Goal: Entertainment & Leisure: Consume media (video, audio)

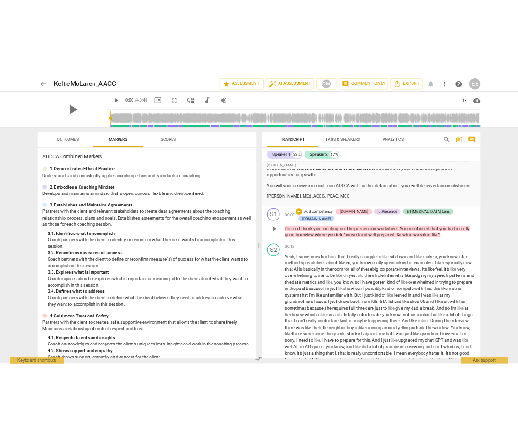
scroll to position [41, 0]
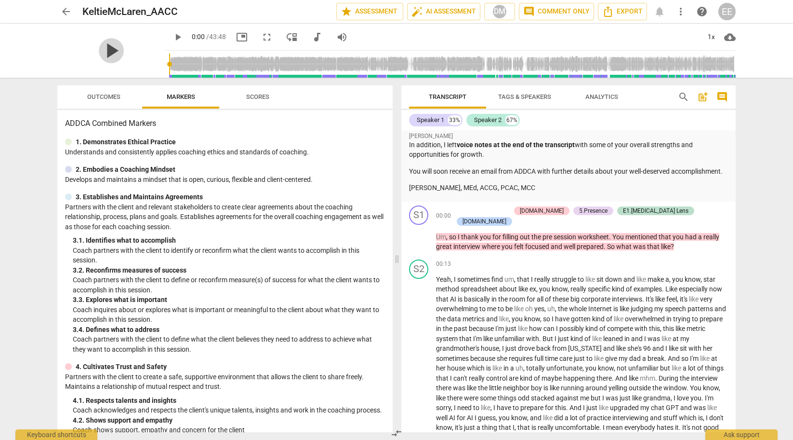
click at [107, 46] on span "play_arrow" at bounding box center [111, 50] width 25 height 25
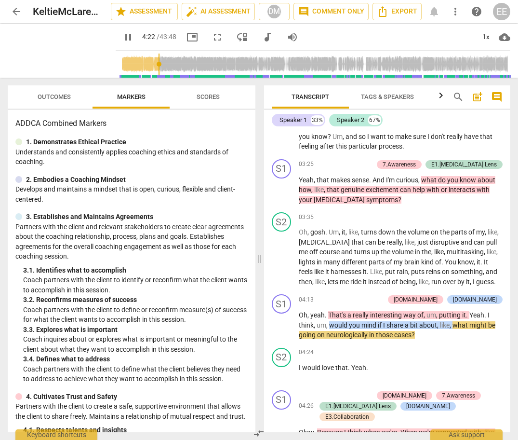
scroll to position [687, 0]
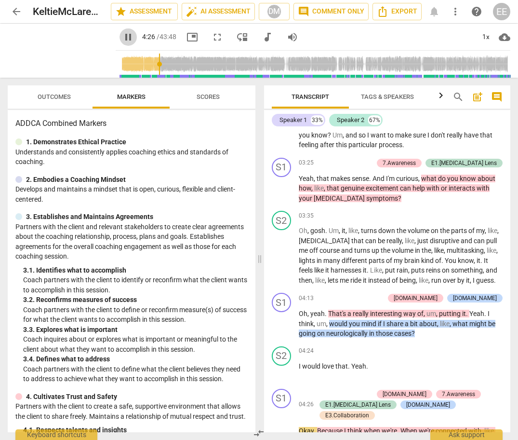
click at [122, 37] on span "pause" at bounding box center [128, 37] width 12 height 12
click at [122, 38] on span "play_arrow" at bounding box center [128, 37] width 12 height 12
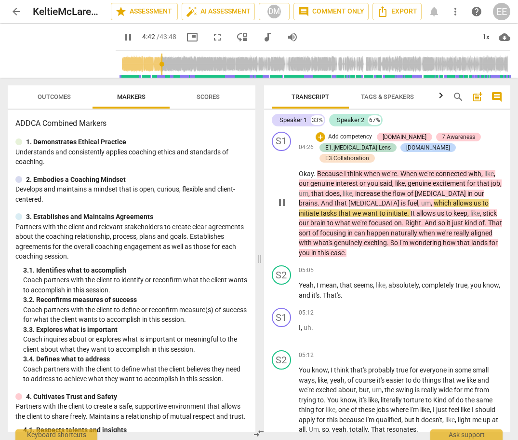
scroll to position [942, 0]
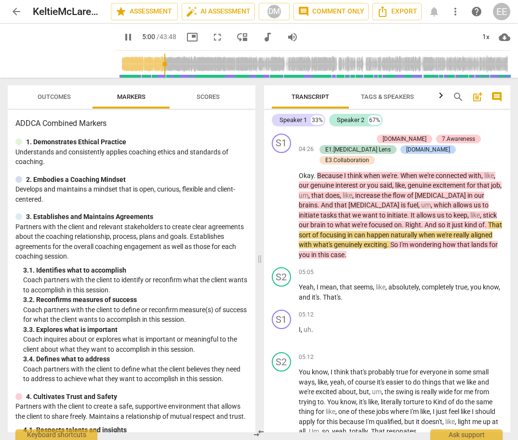
click at [122, 38] on span "pause" at bounding box center [128, 37] width 12 height 12
click at [122, 38] on span "play_arrow" at bounding box center [128, 37] width 12 height 12
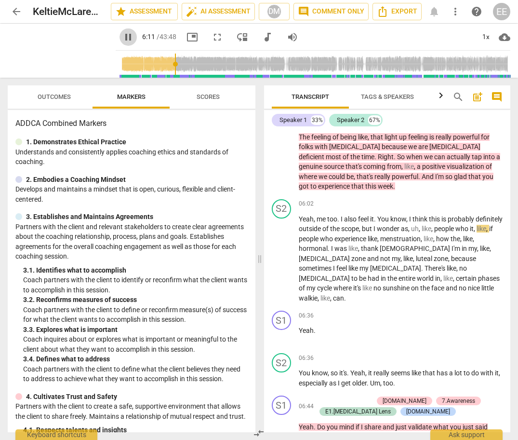
scroll to position [0, 0]
click at [122, 37] on span "pause" at bounding box center [128, 37] width 12 height 12
click at [122, 37] on span "play_arrow" at bounding box center [128, 37] width 12 height 12
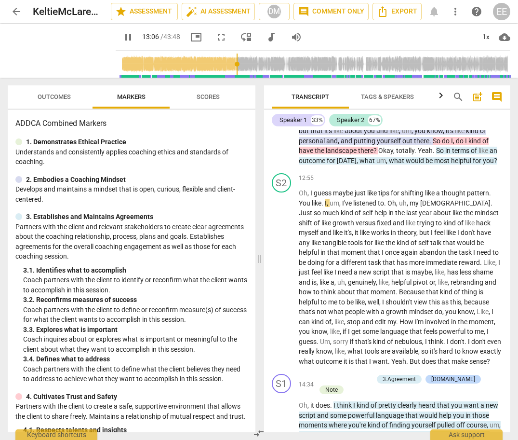
scroll to position [-1, 0]
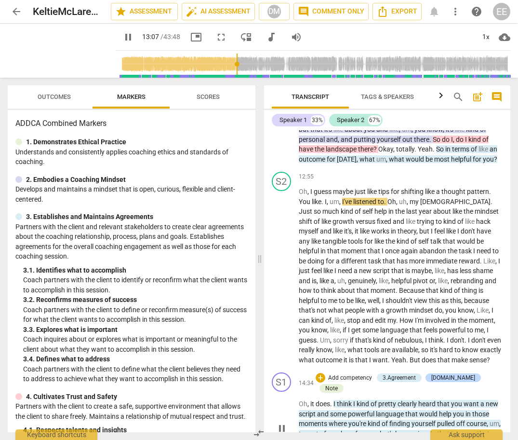
click at [281, 422] on span "pause" at bounding box center [282, 428] width 12 height 12
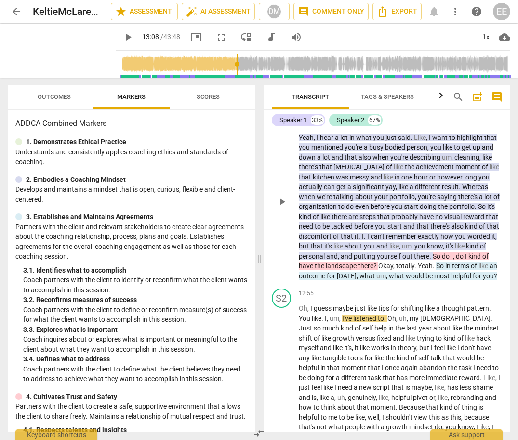
scroll to position [2395, 0]
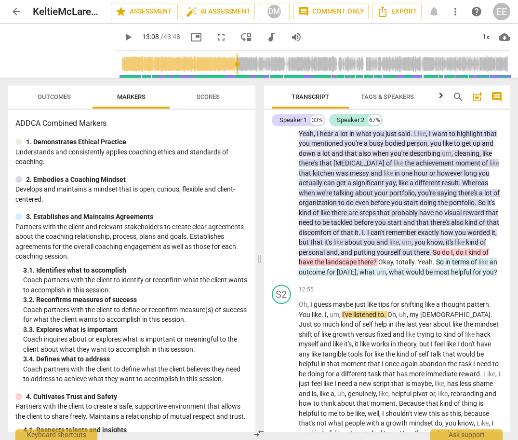
click at [122, 38] on span "play_arrow" at bounding box center [128, 37] width 12 height 12
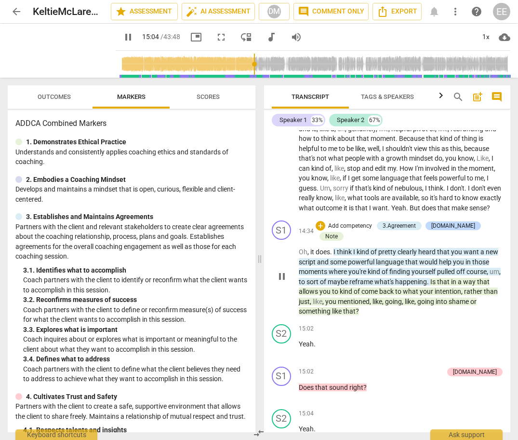
scroll to position [2762, 0]
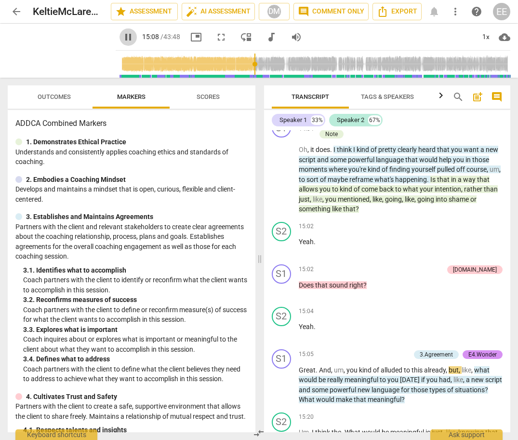
click at [122, 37] on span "pause" at bounding box center [128, 37] width 12 height 12
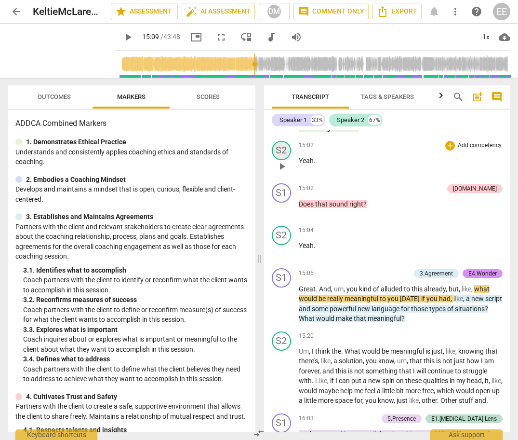
scroll to position [2847, 0]
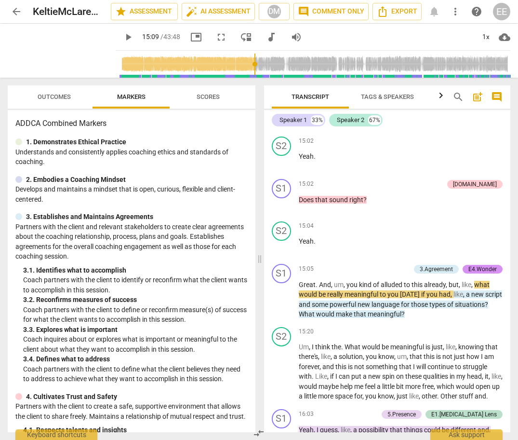
click at [122, 37] on span "play_arrow" at bounding box center [128, 37] width 12 height 12
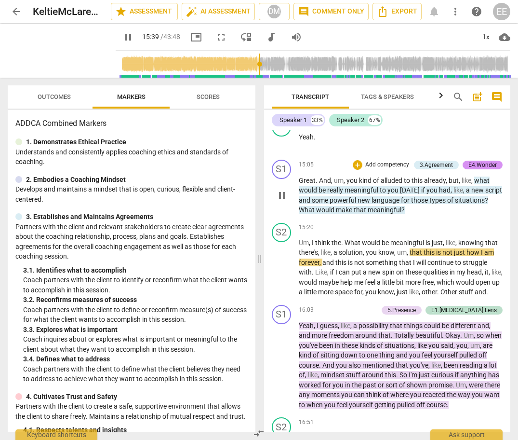
scroll to position [2953, 0]
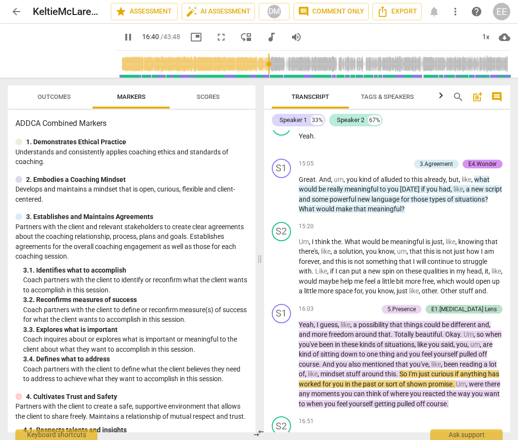
click at [122, 38] on span "pause" at bounding box center [128, 37] width 12 height 12
click at [122, 37] on span "play_arrow" at bounding box center [128, 37] width 12 height 12
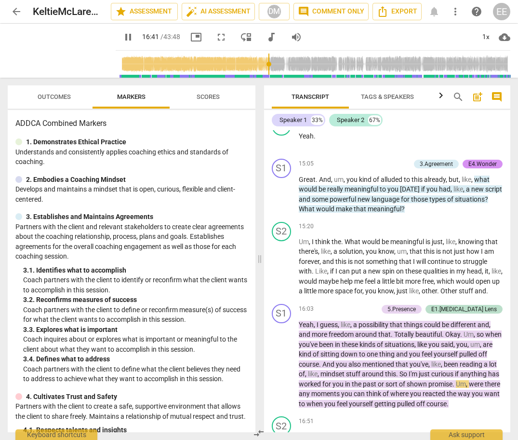
scroll to position [0, 0]
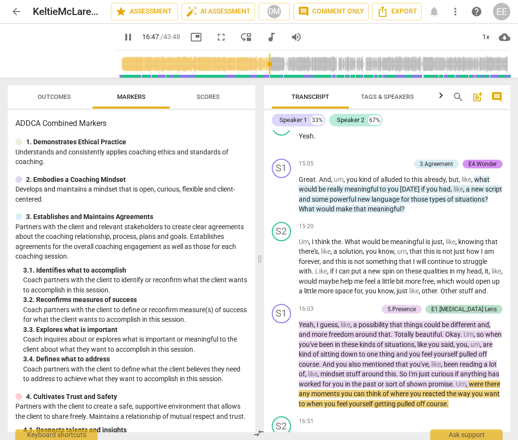
click at [122, 41] on span "pause" at bounding box center [128, 37] width 12 height 12
click at [122, 38] on span "play_arrow" at bounding box center [128, 37] width 12 height 12
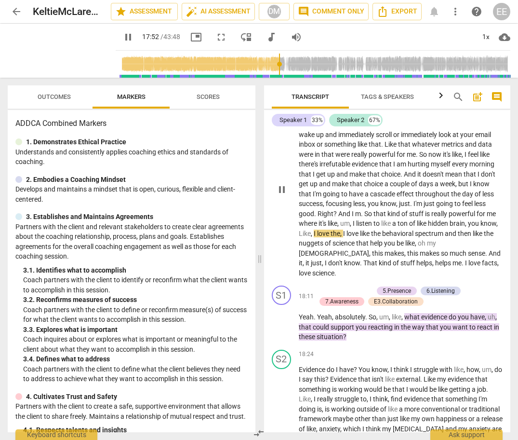
scroll to position [3287, 0]
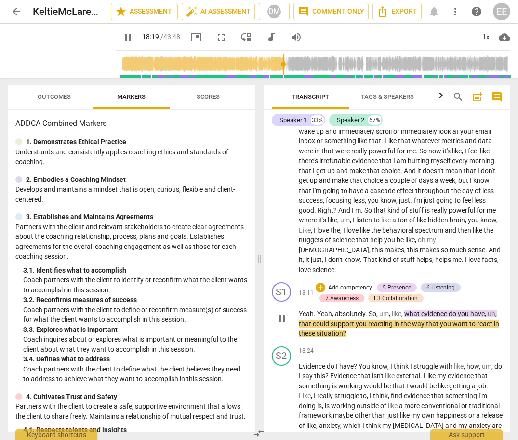
type input "1100"
click at [122, 37] on span "play_arrow" at bounding box center [128, 37] width 12 height 12
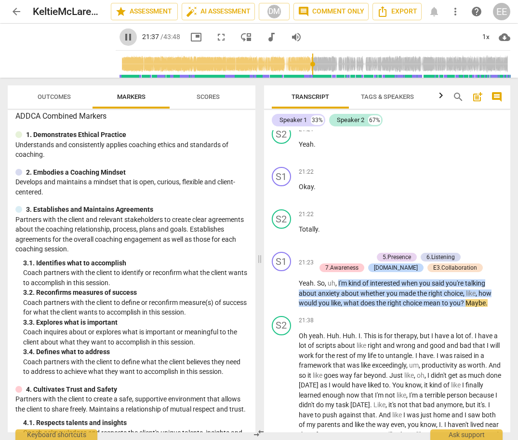
click at [122, 38] on span "pause" at bounding box center [128, 37] width 12 height 12
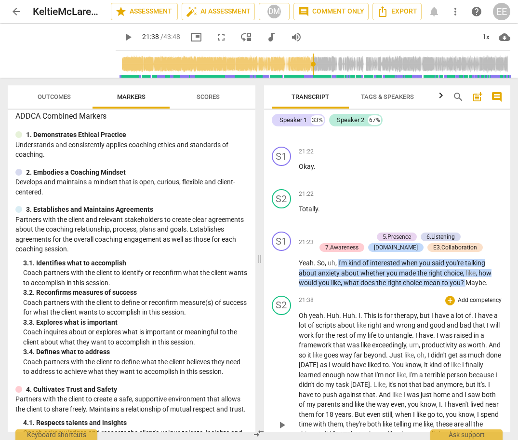
scroll to position [3936, 0]
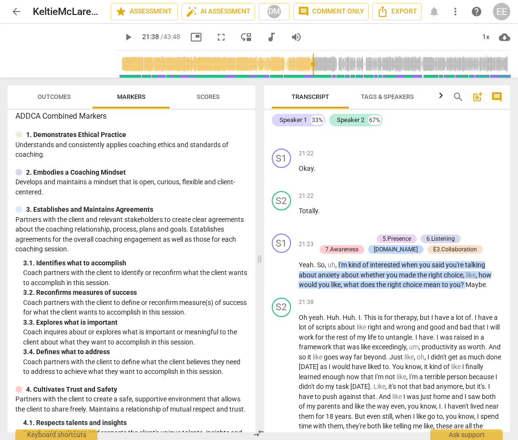
click at [122, 37] on span "play_arrow" at bounding box center [128, 37] width 12 height 12
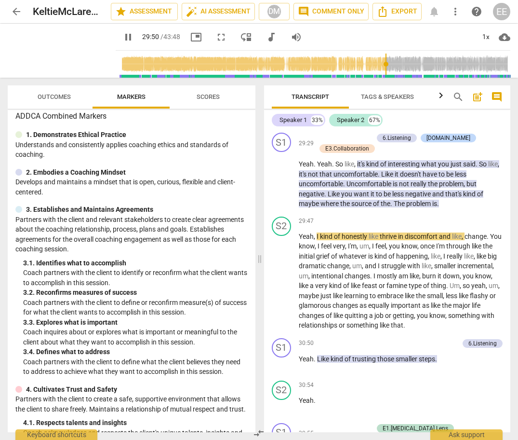
scroll to position [5646, 0]
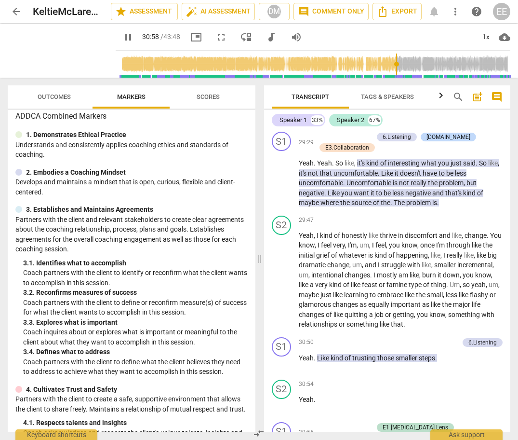
click at [122, 38] on span "pause" at bounding box center [128, 37] width 12 height 12
click at [122, 37] on span "play_arrow" at bounding box center [128, 37] width 12 height 12
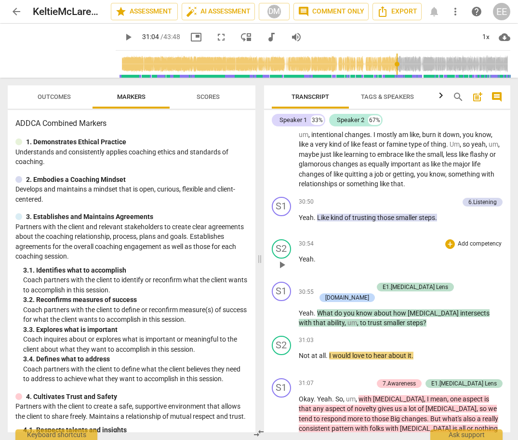
scroll to position [5787, 0]
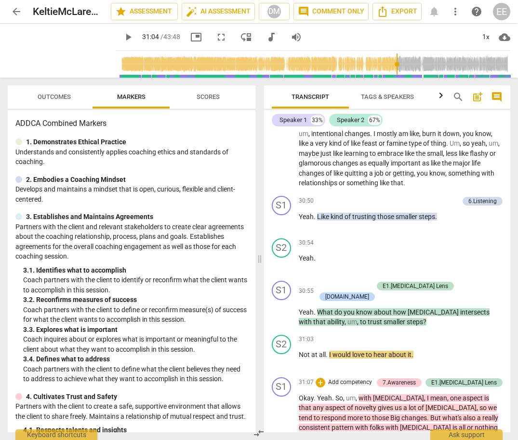
click at [283, 437] on span "play_arrow" at bounding box center [282, 443] width 12 height 12
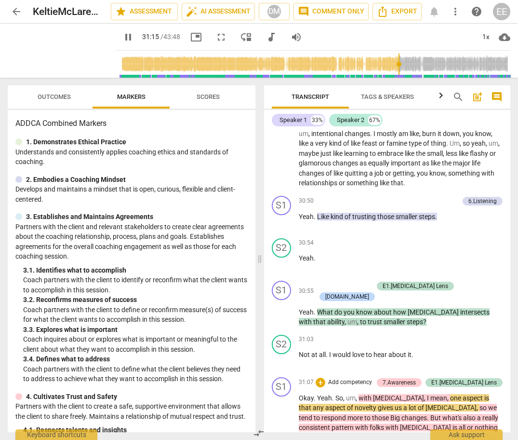
click at [280, 437] on span "pause" at bounding box center [282, 443] width 12 height 12
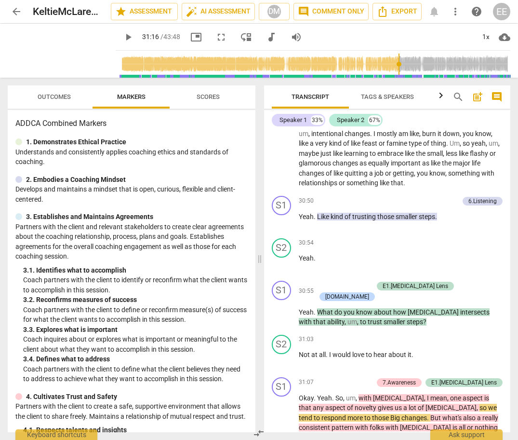
click at [122, 36] on span "play_arrow" at bounding box center [128, 37] width 12 height 12
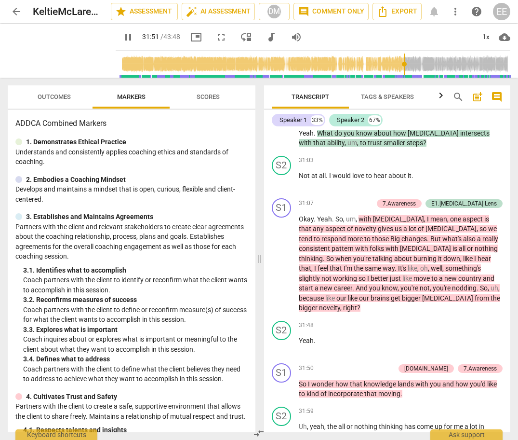
scroll to position [5968, 0]
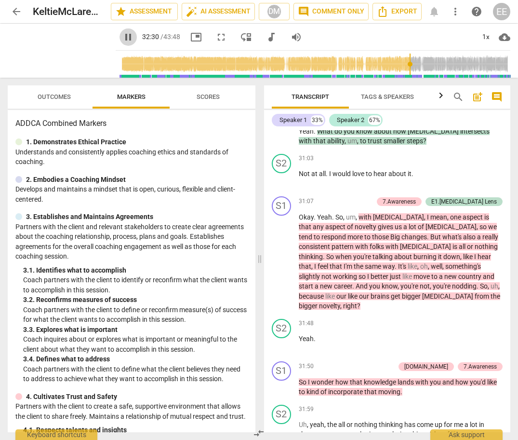
click at [122, 34] on span "pause" at bounding box center [128, 37] width 12 height 12
click at [122, 32] on span "play_arrow" at bounding box center [128, 37] width 12 height 12
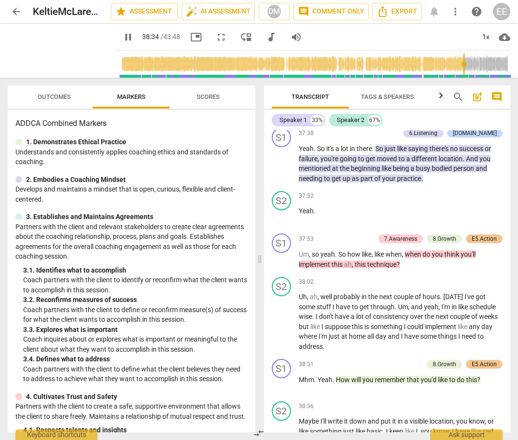
scroll to position [7303, 0]
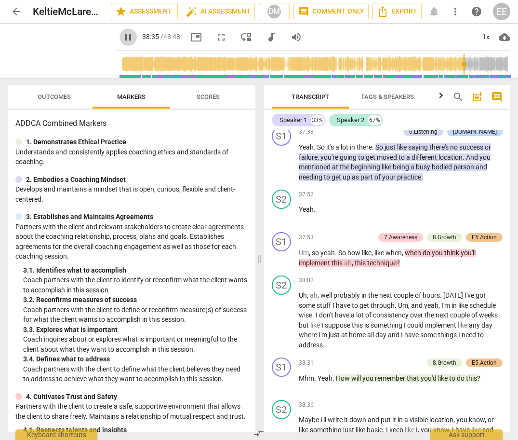
click at [122, 36] on span "pause" at bounding box center [128, 37] width 12 height 12
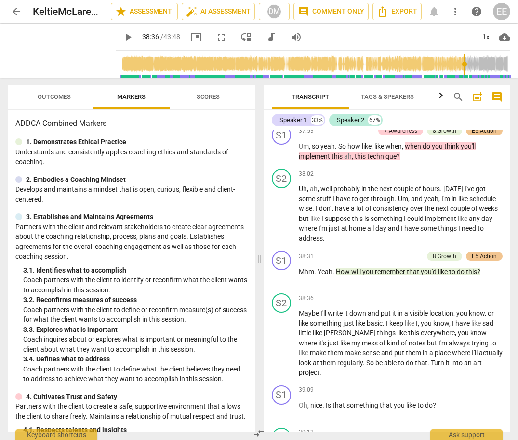
scroll to position [7410, 0]
click at [122, 36] on span "play_arrow" at bounding box center [128, 37] width 12 height 12
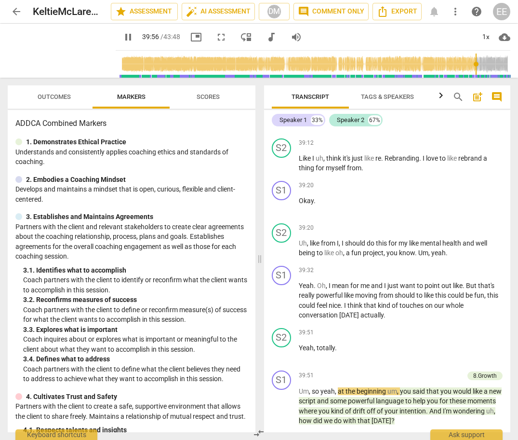
scroll to position [7799, 0]
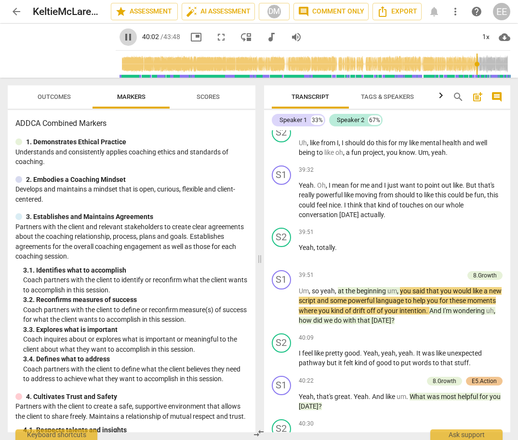
click at [122, 36] on span "pause" at bounding box center [128, 37] width 12 height 12
click at [122, 37] on span "play_arrow" at bounding box center [128, 37] width 12 height 12
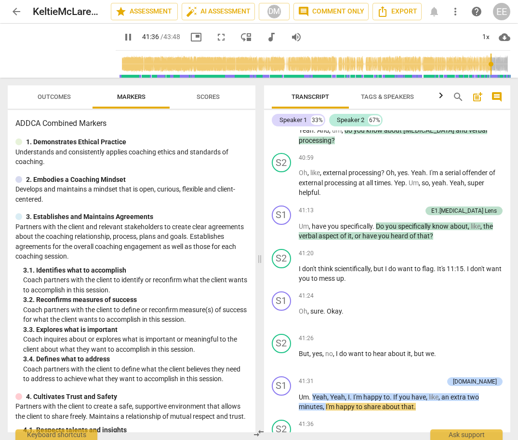
scroll to position [8265, 0]
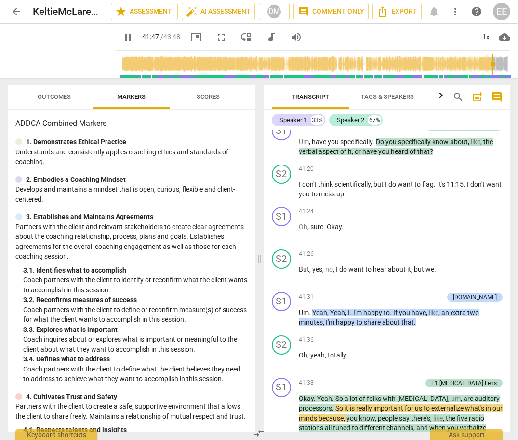
click at [122, 35] on span "pause" at bounding box center [128, 37] width 12 height 12
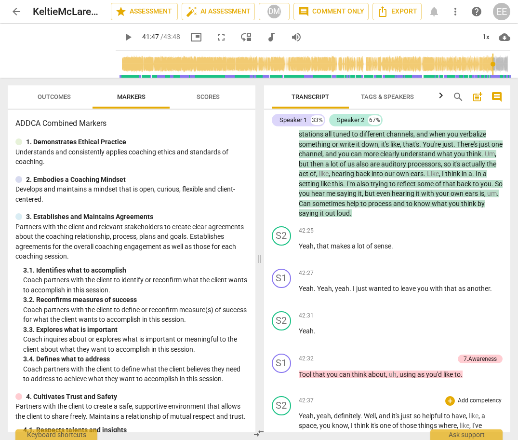
scroll to position [8560, 0]
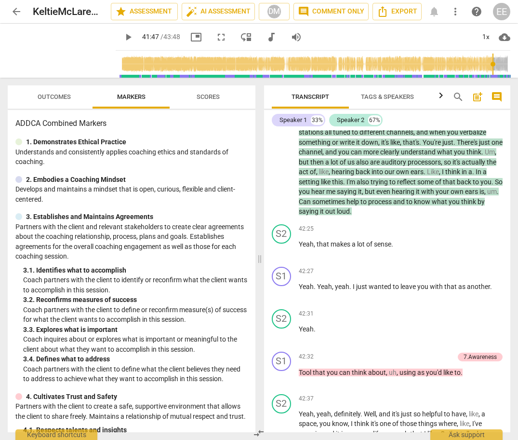
click at [122, 38] on span "play_arrow" at bounding box center [128, 37] width 12 height 12
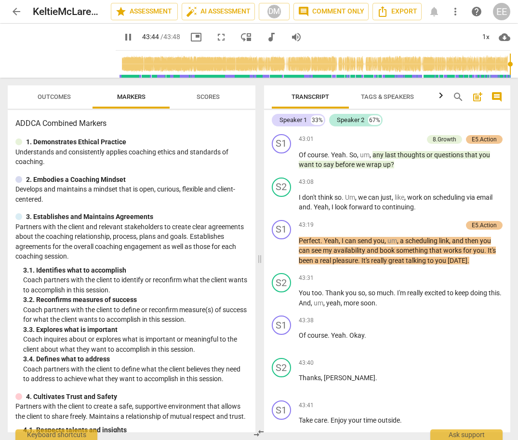
scroll to position [8903, 0]
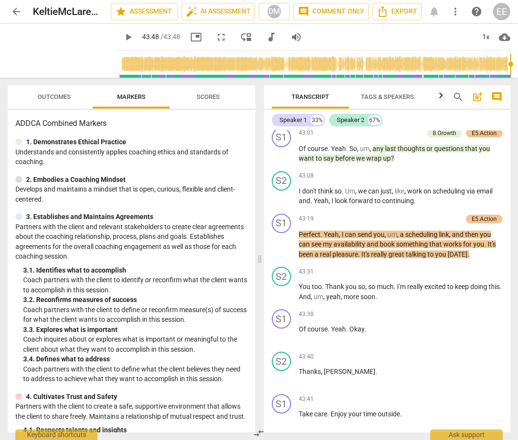
type input "2628"
